Goal: Transaction & Acquisition: Purchase product/service

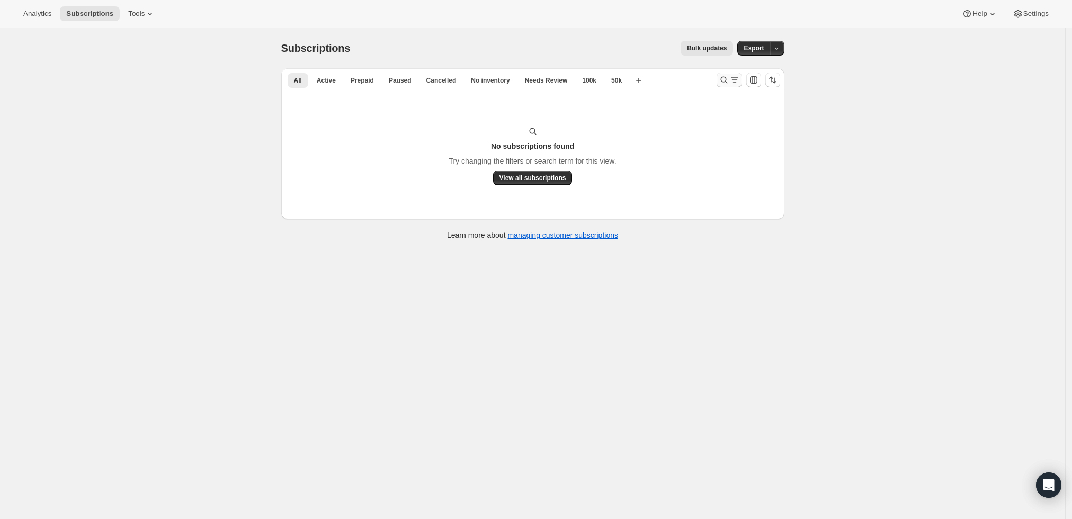
click at [722, 76] on icon "Search and filter results" at bounding box center [724, 80] width 11 height 11
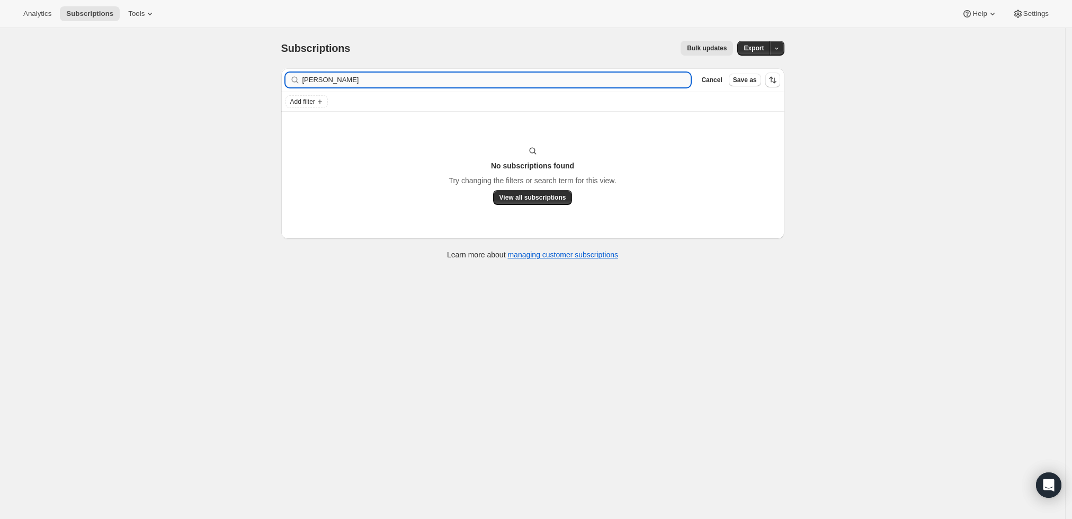
click at [451, 79] on input "[PERSON_NAME]" at bounding box center [496, 80] width 389 height 15
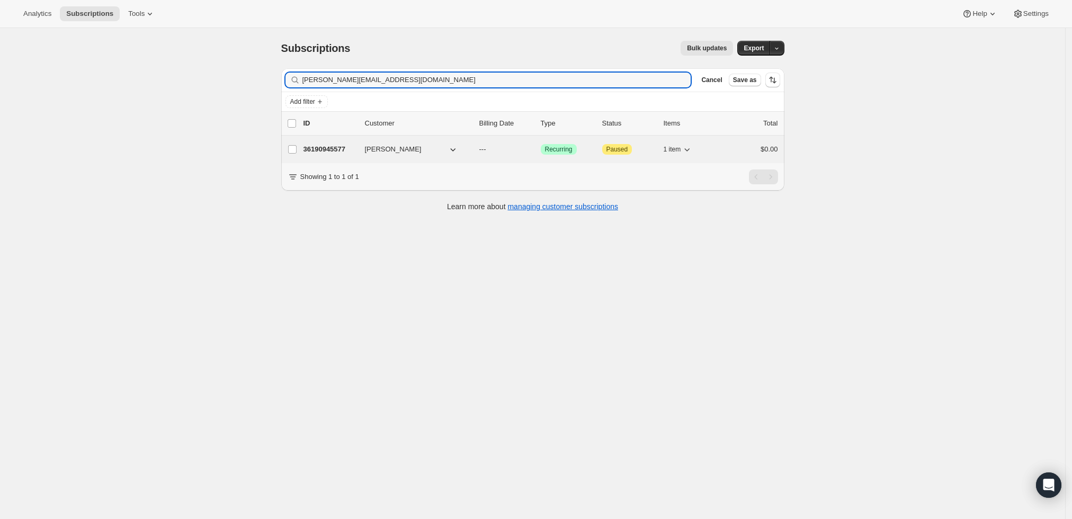
type input "[PERSON_NAME][EMAIL_ADDRESS][DOMAIN_NAME]"
click at [332, 148] on p "36190945577" at bounding box center [330, 149] width 53 height 11
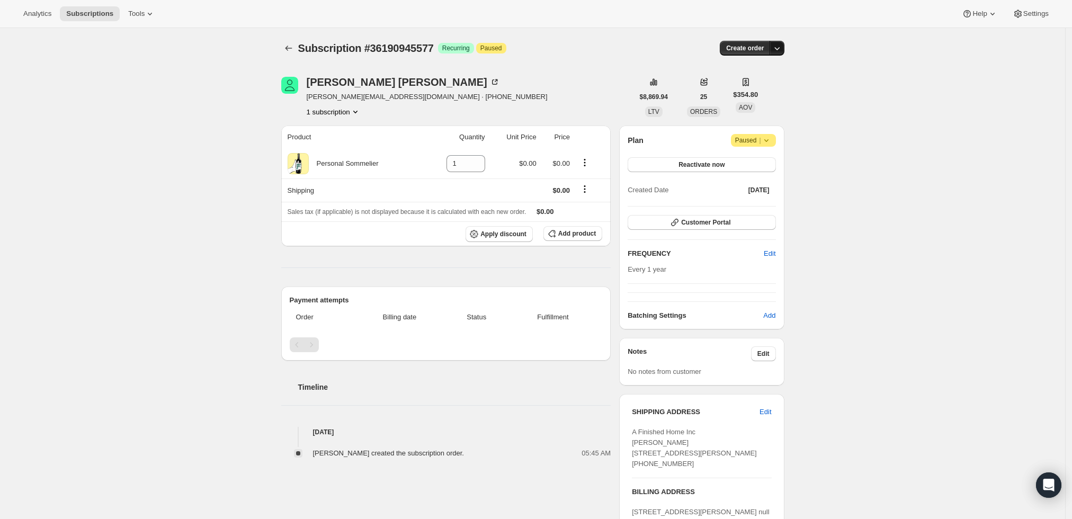
click at [780, 51] on icon "button" at bounding box center [777, 48] width 11 height 11
click at [776, 82] on button "Create custom one-time order" at bounding box center [729, 87] width 112 height 17
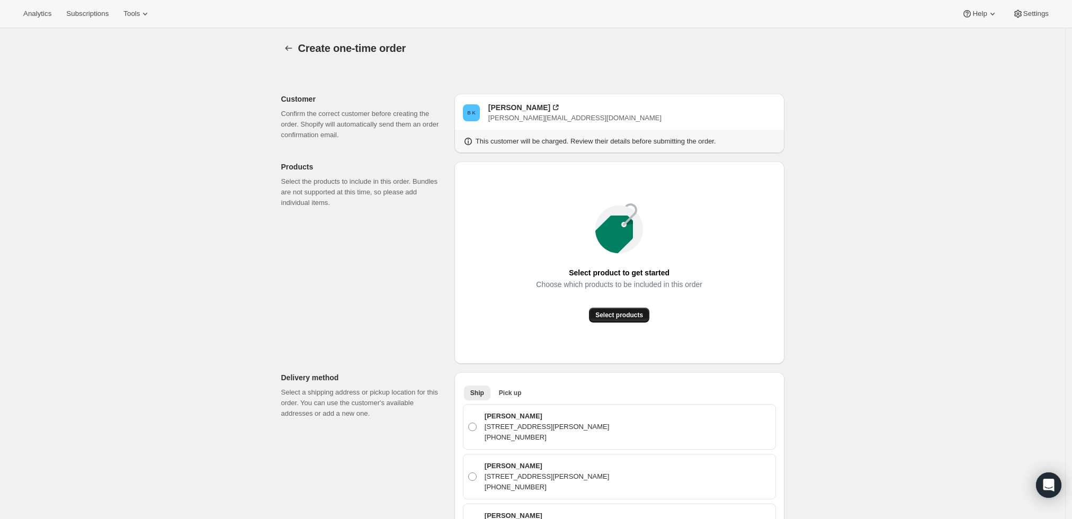
click at [636, 317] on span "Select products" at bounding box center [619, 315] width 48 height 8
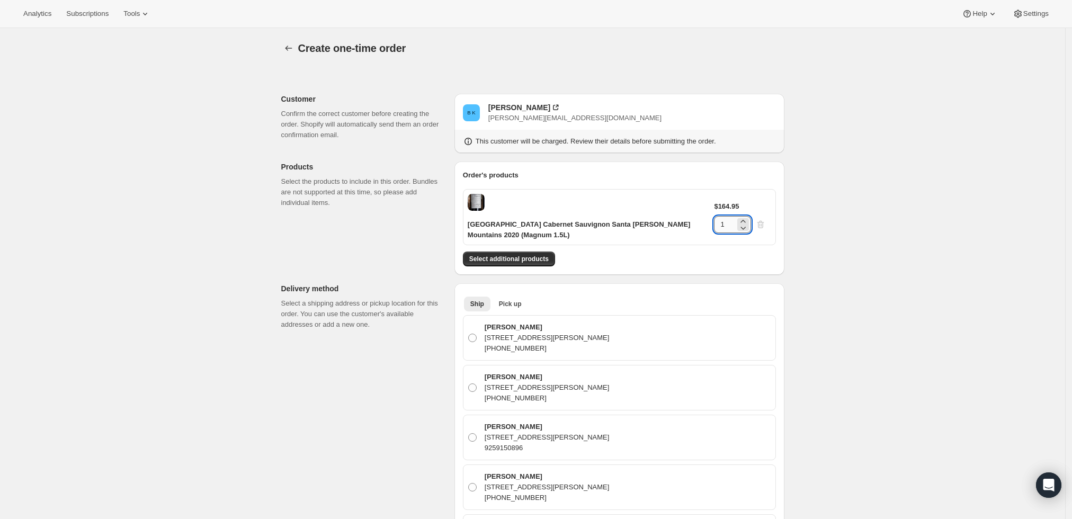
click at [720, 220] on input "1" at bounding box center [724, 224] width 21 height 17
type input "2"
click at [822, 206] on div "Create one-time order. This page is ready Create one-time order Customer Confir…" at bounding box center [532, 515] width 1065 height 974
